Goal: Information Seeking & Learning: Learn about a topic

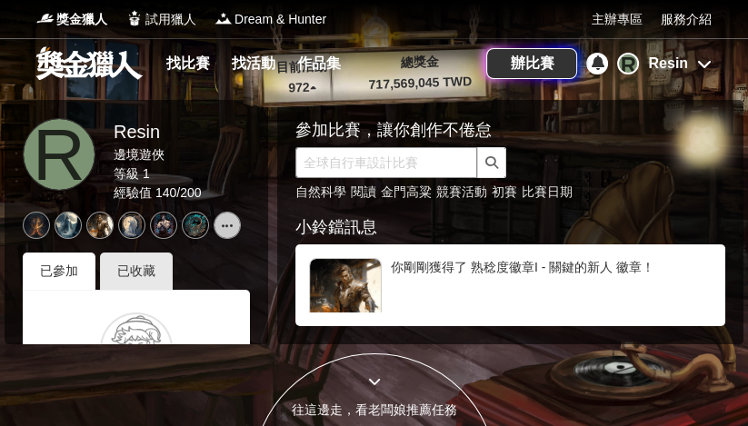
click at [422, 170] on input "text" at bounding box center [386, 162] width 182 height 31
type input "攝影"
click at [491, 163] on button "submit" at bounding box center [491, 162] width 29 height 31
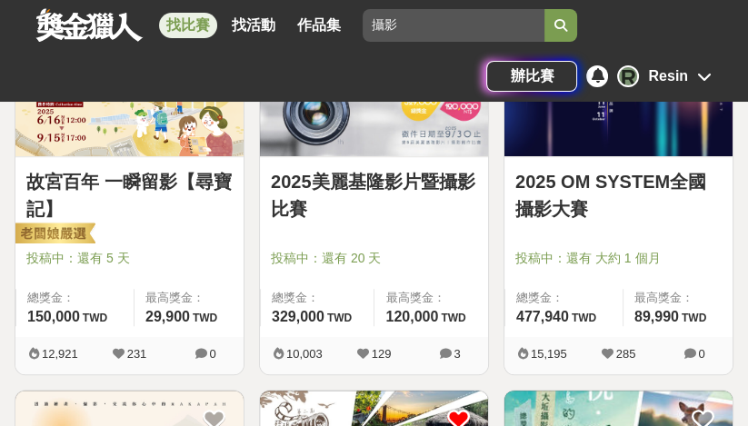
scroll to position [352, 0]
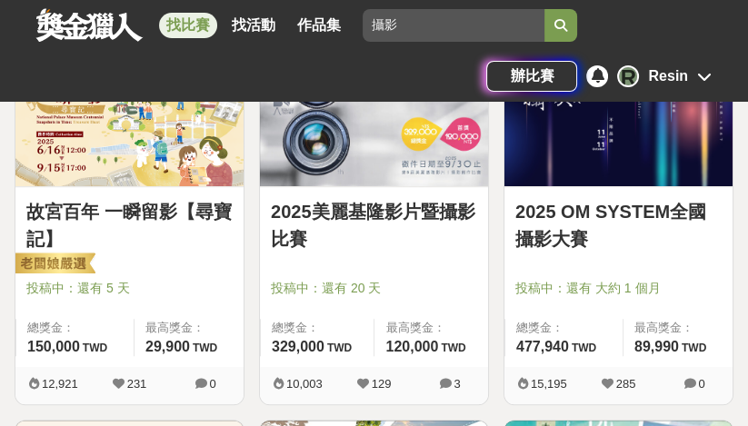
click at [599, 253] on div at bounding box center [623, 263] width 217 height 22
click at [632, 218] on link "2025 OM SYSTEM全國攝影大賽" at bounding box center [618, 225] width 206 height 55
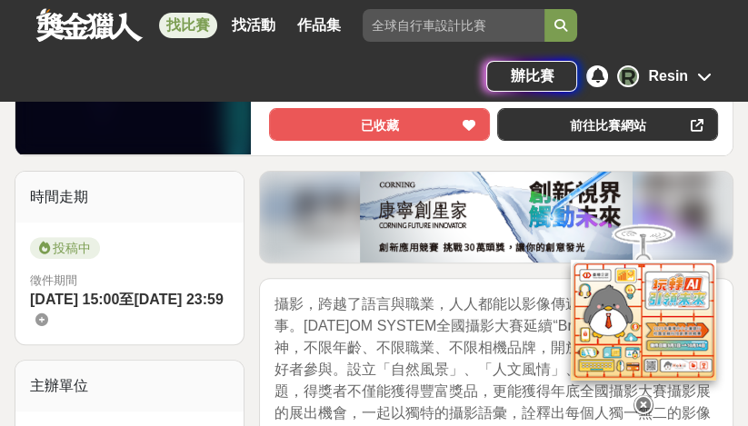
scroll to position [468, 0]
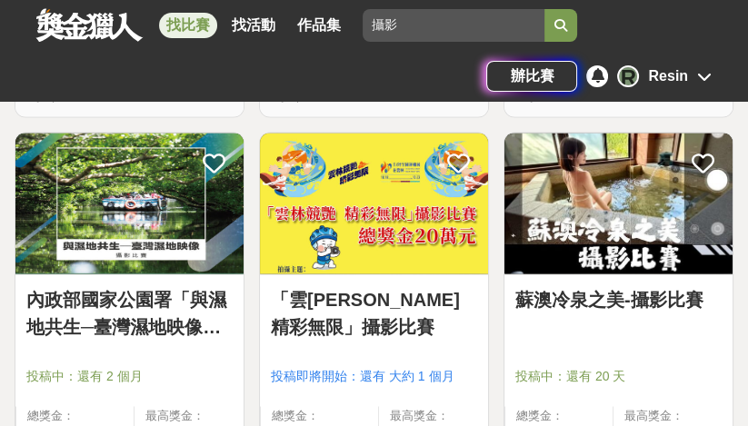
scroll to position [2517, 0]
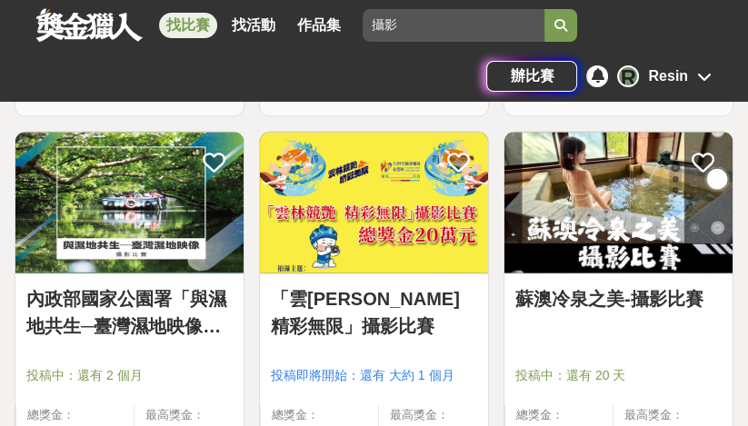
click at [359, 313] on link "「雲[PERSON_NAME] 精彩無限」攝影比賽" at bounding box center [374, 311] width 206 height 55
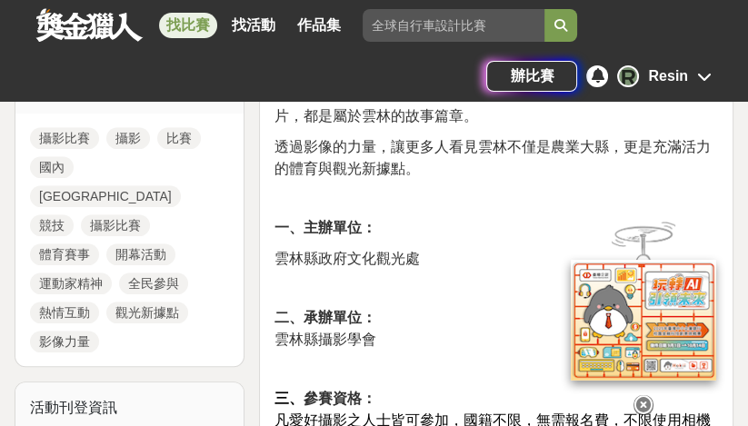
scroll to position [911, 0]
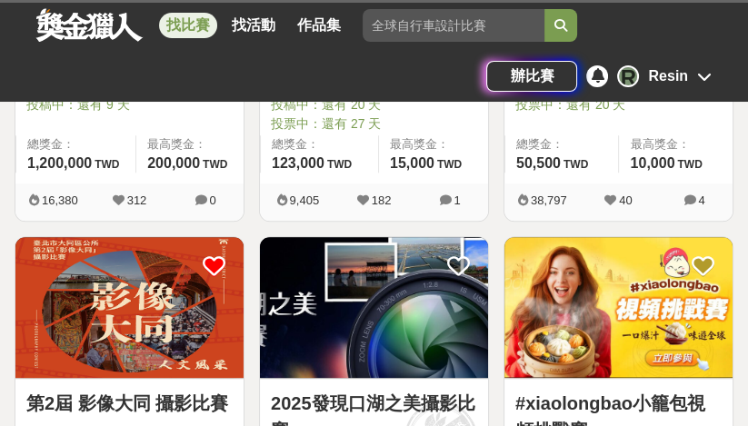
scroll to position [2517, 0]
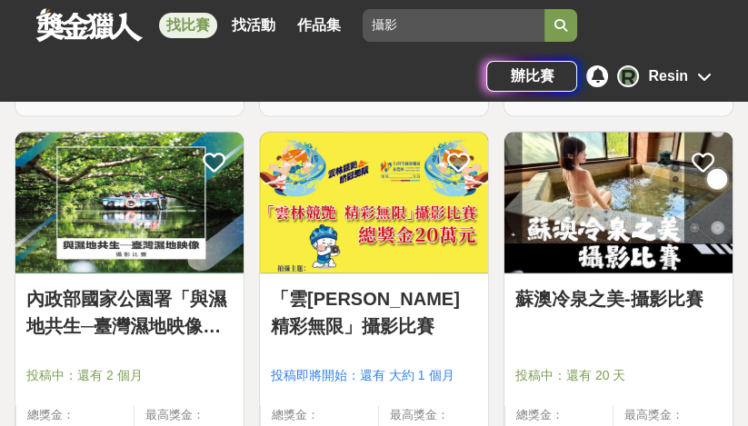
click at [114, 174] on img at bounding box center [129, 202] width 228 height 141
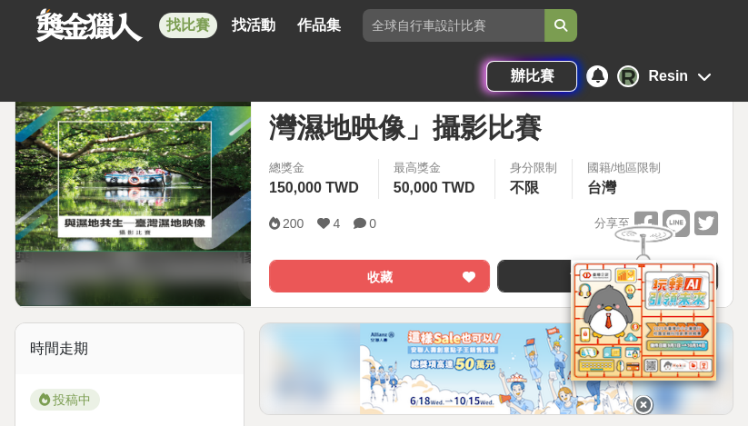
scroll to position [228, 0]
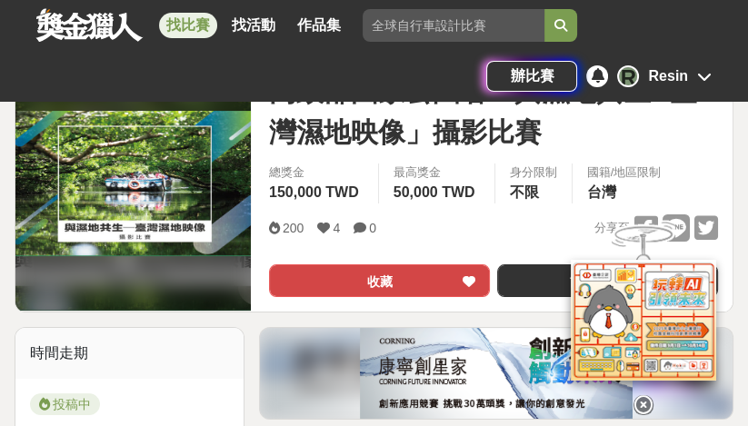
click at [291, 268] on button "收藏" at bounding box center [379, 280] width 221 height 33
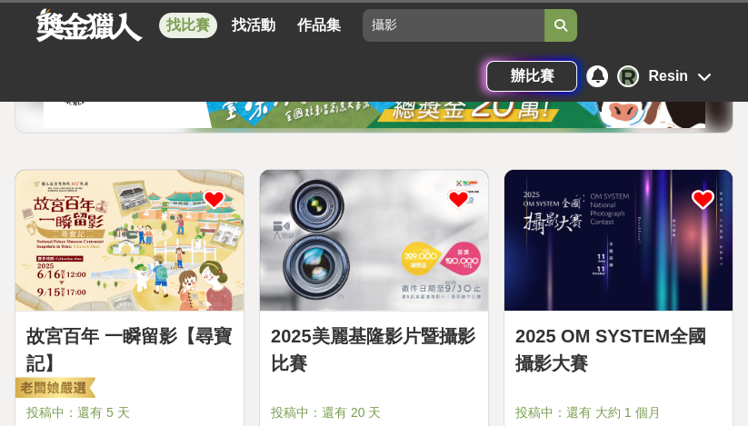
scroll to position [2517, 0]
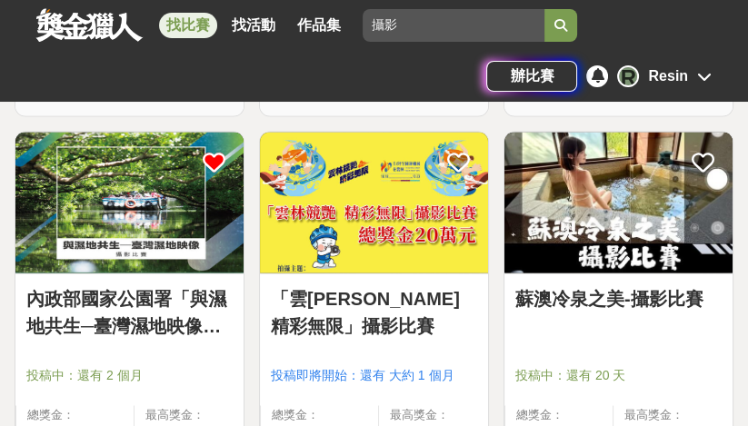
click at [629, 338] on div at bounding box center [623, 349] width 217 height 22
click at [618, 241] on img at bounding box center [618, 202] width 228 height 141
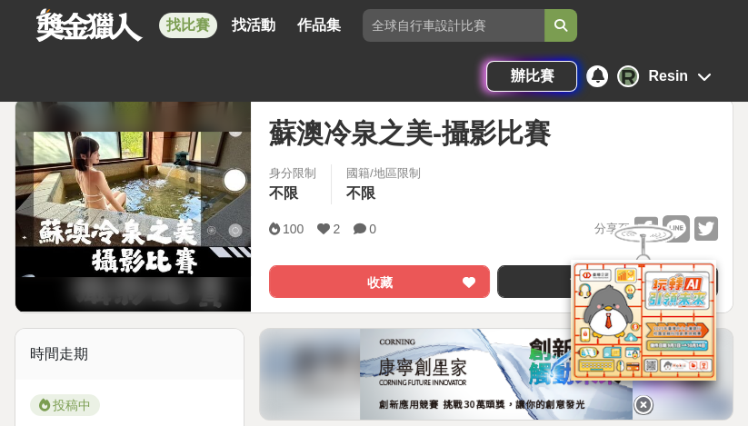
scroll to position [187, 0]
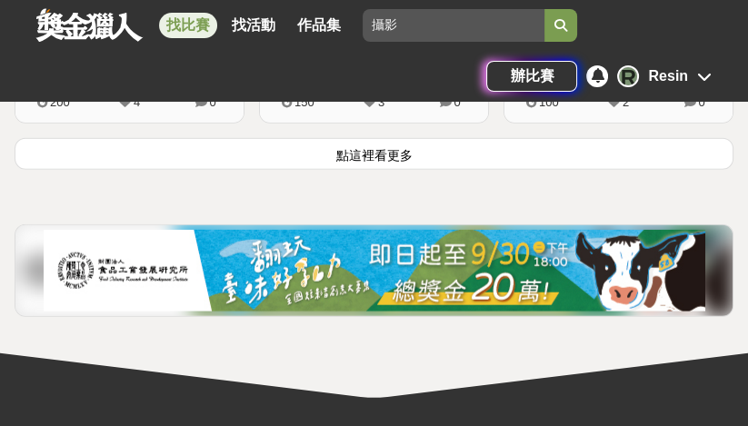
scroll to position [3280, 0]
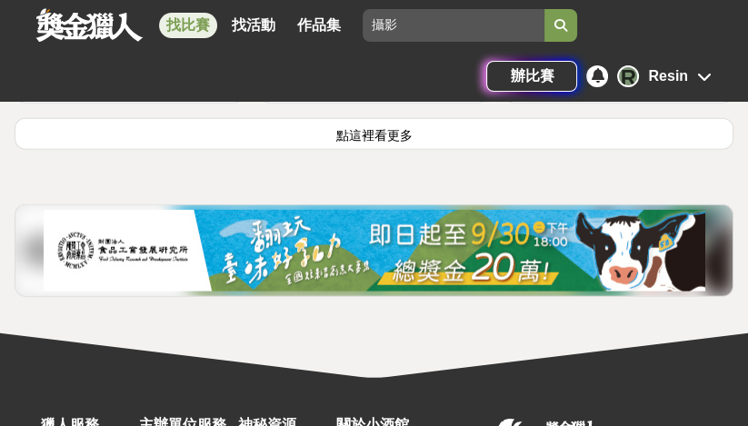
click at [299, 144] on button "點這裡看更多" at bounding box center [374, 134] width 719 height 32
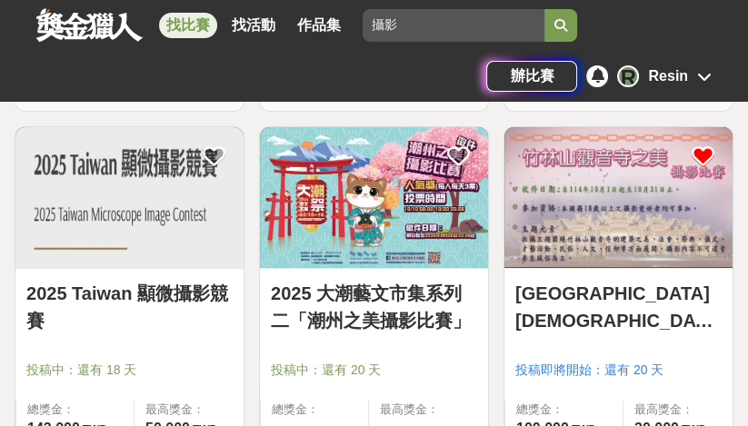
scroll to position [4783, 0]
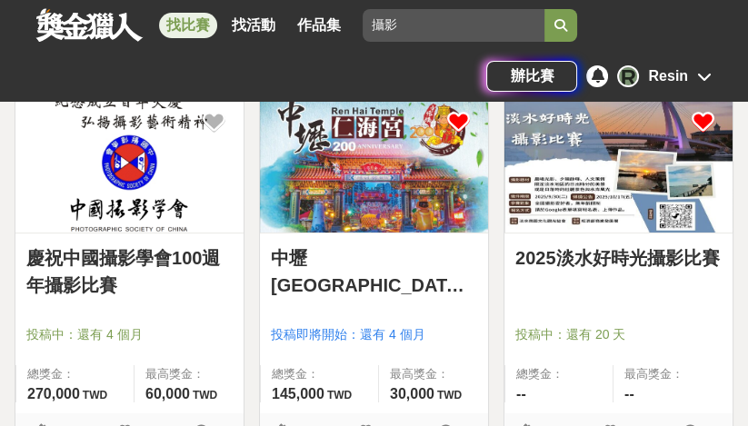
click at [532, 259] on link "2025淡水好時光攝影比賽" at bounding box center [618, 257] width 206 height 27
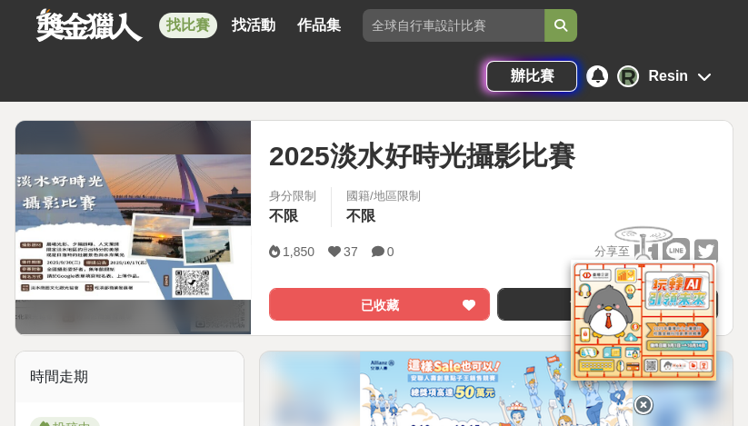
scroll to position [164, 0]
